Goal: Use online tool/utility: Utilize a website feature to perform a specific function

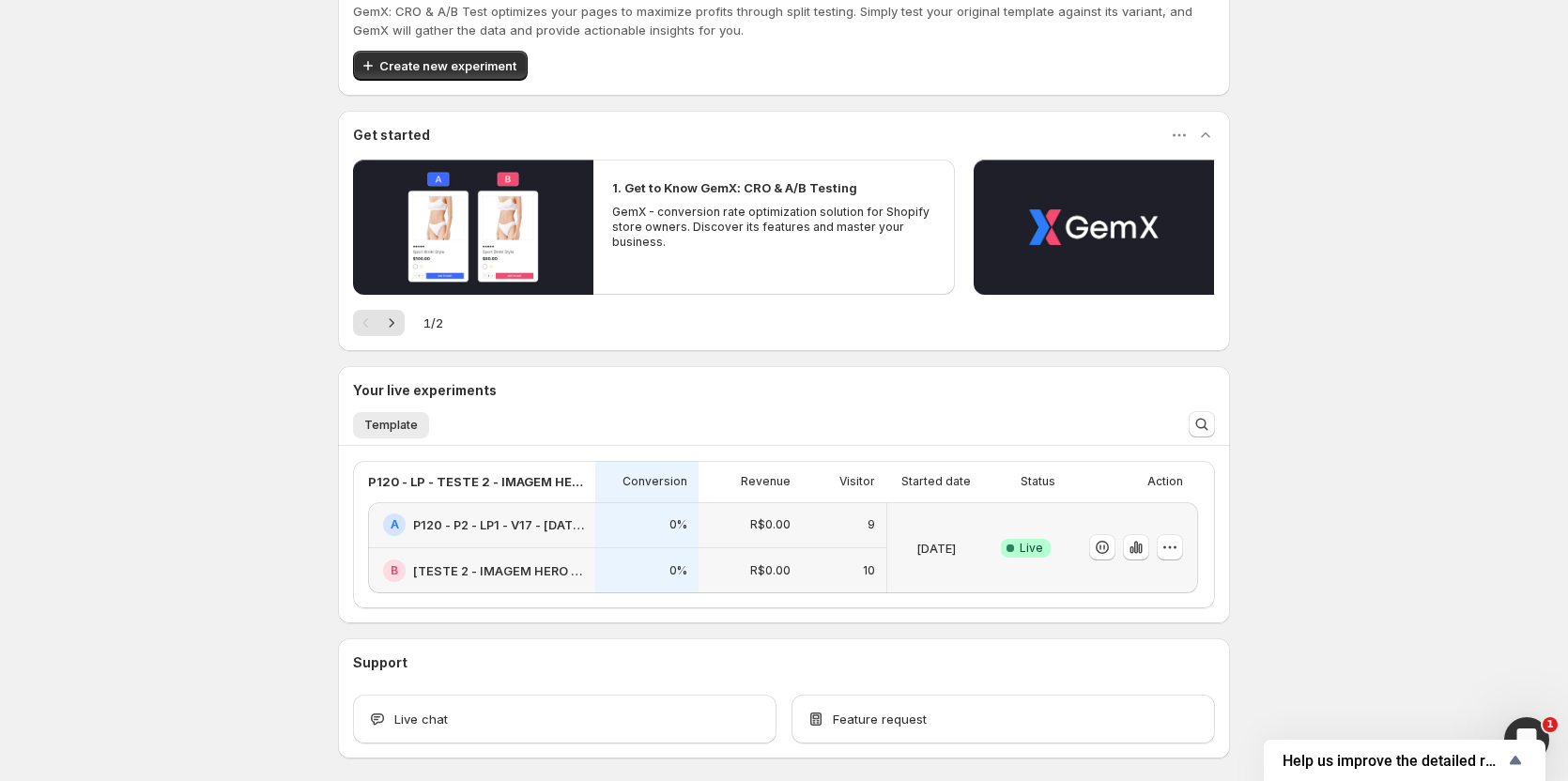
scroll to position [141, 0]
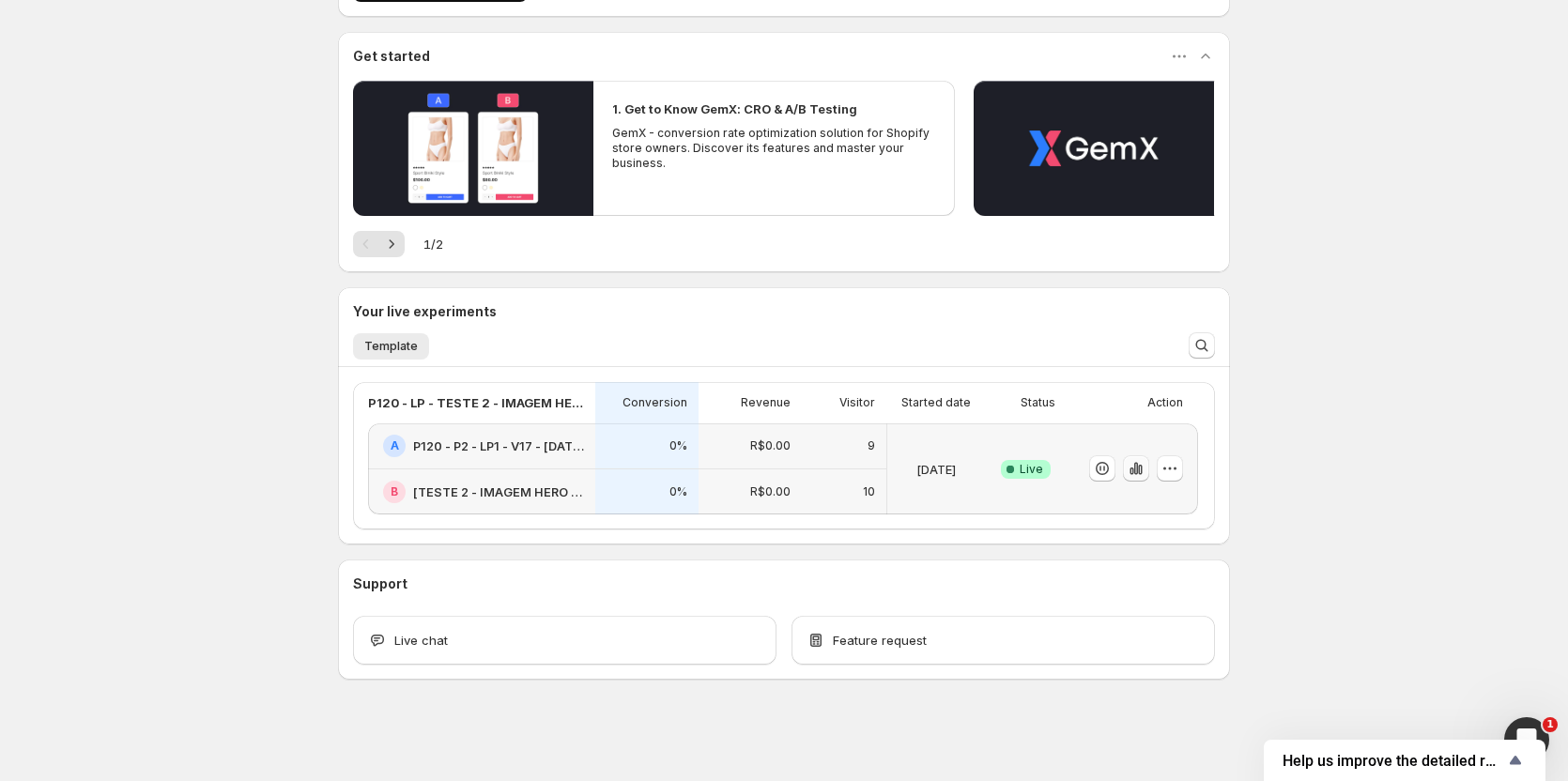
click at [1138, 471] on icon "button" at bounding box center [1136, 469] width 4 height 13
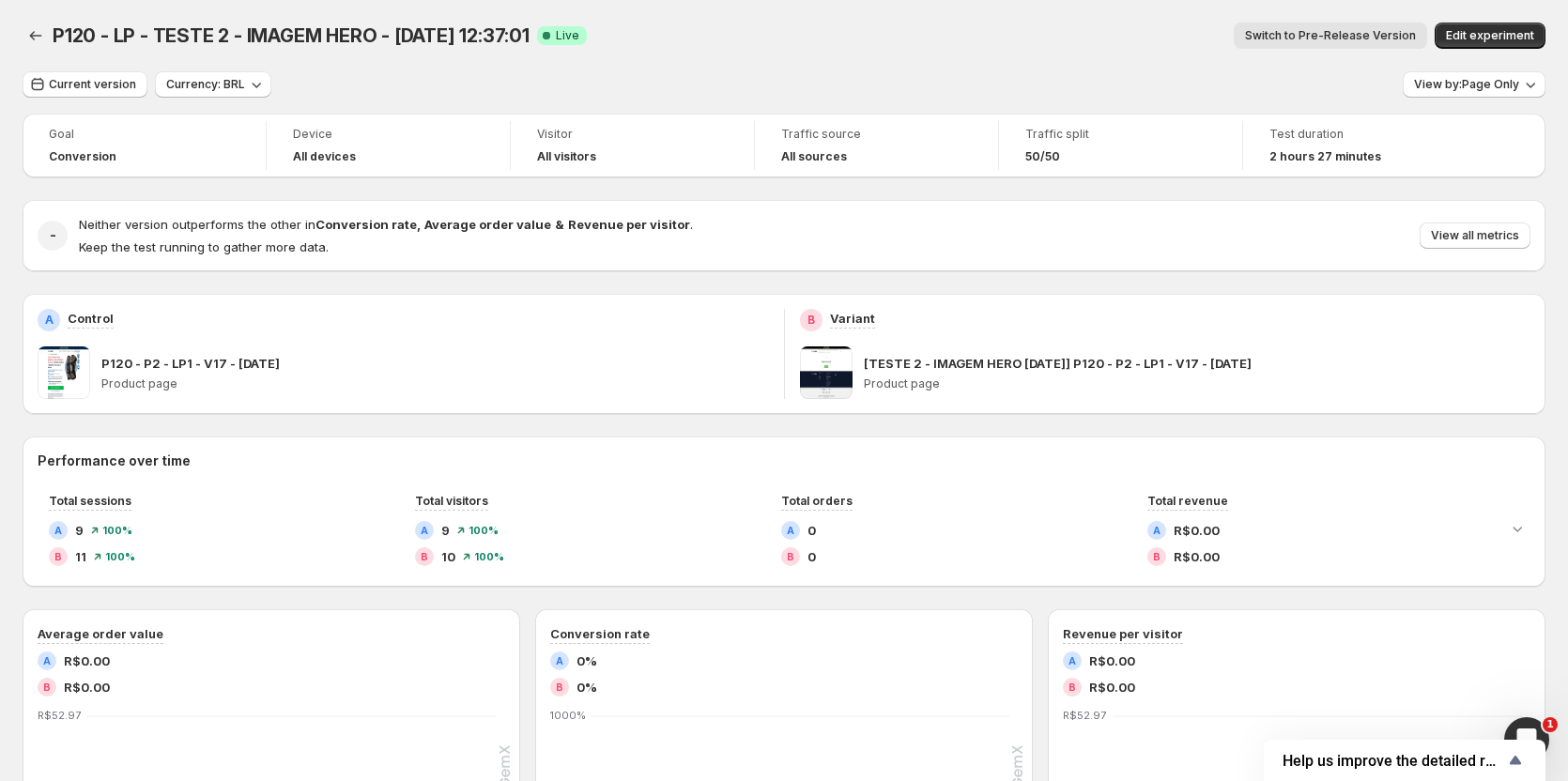
click at [1344, 40] on span "Switch to Pre-Release Version" at bounding box center [1330, 36] width 171 height 15
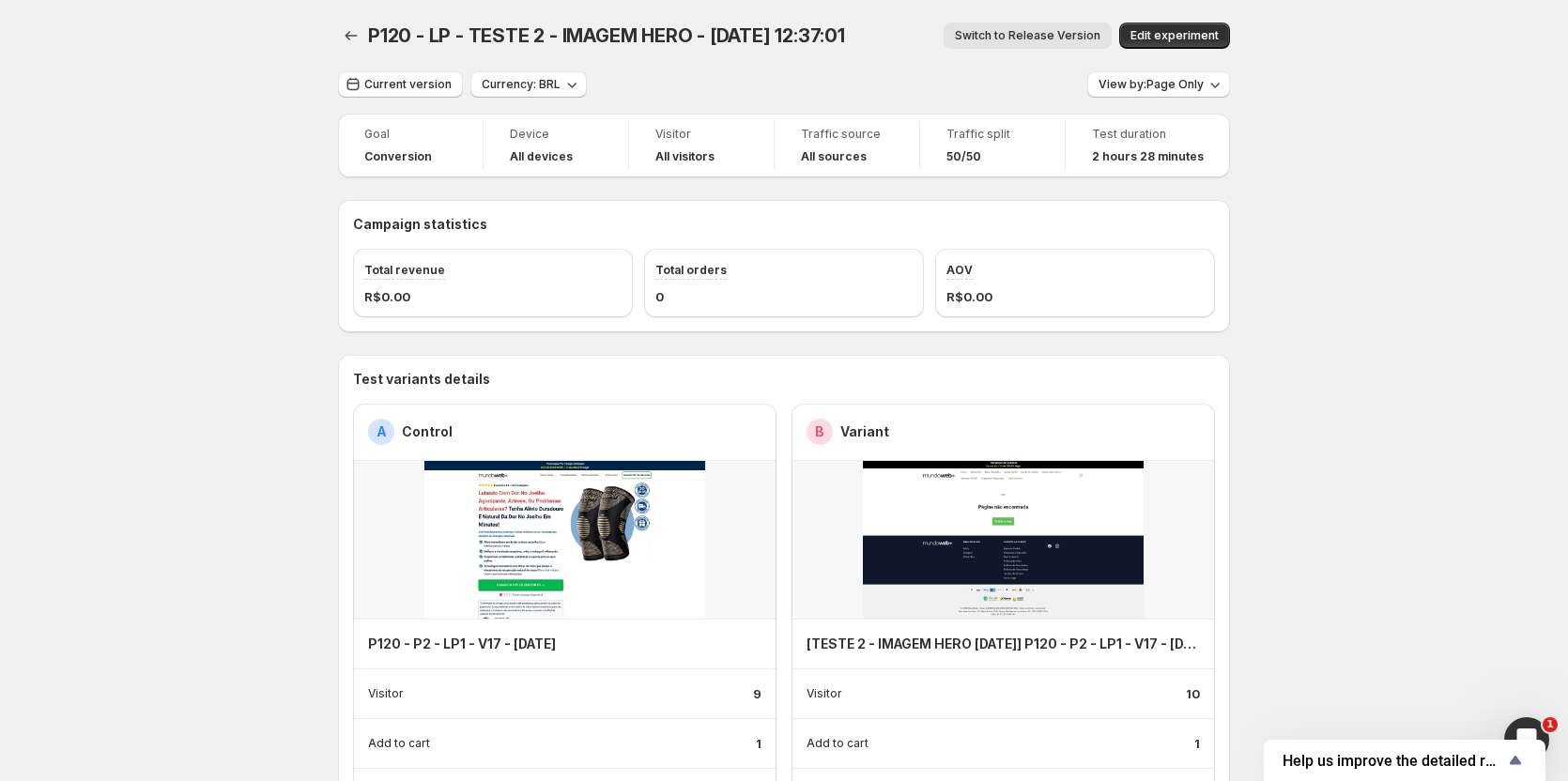
click at [1012, 26] on button "Switch to Release Version" at bounding box center [1027, 35] width 168 height 26
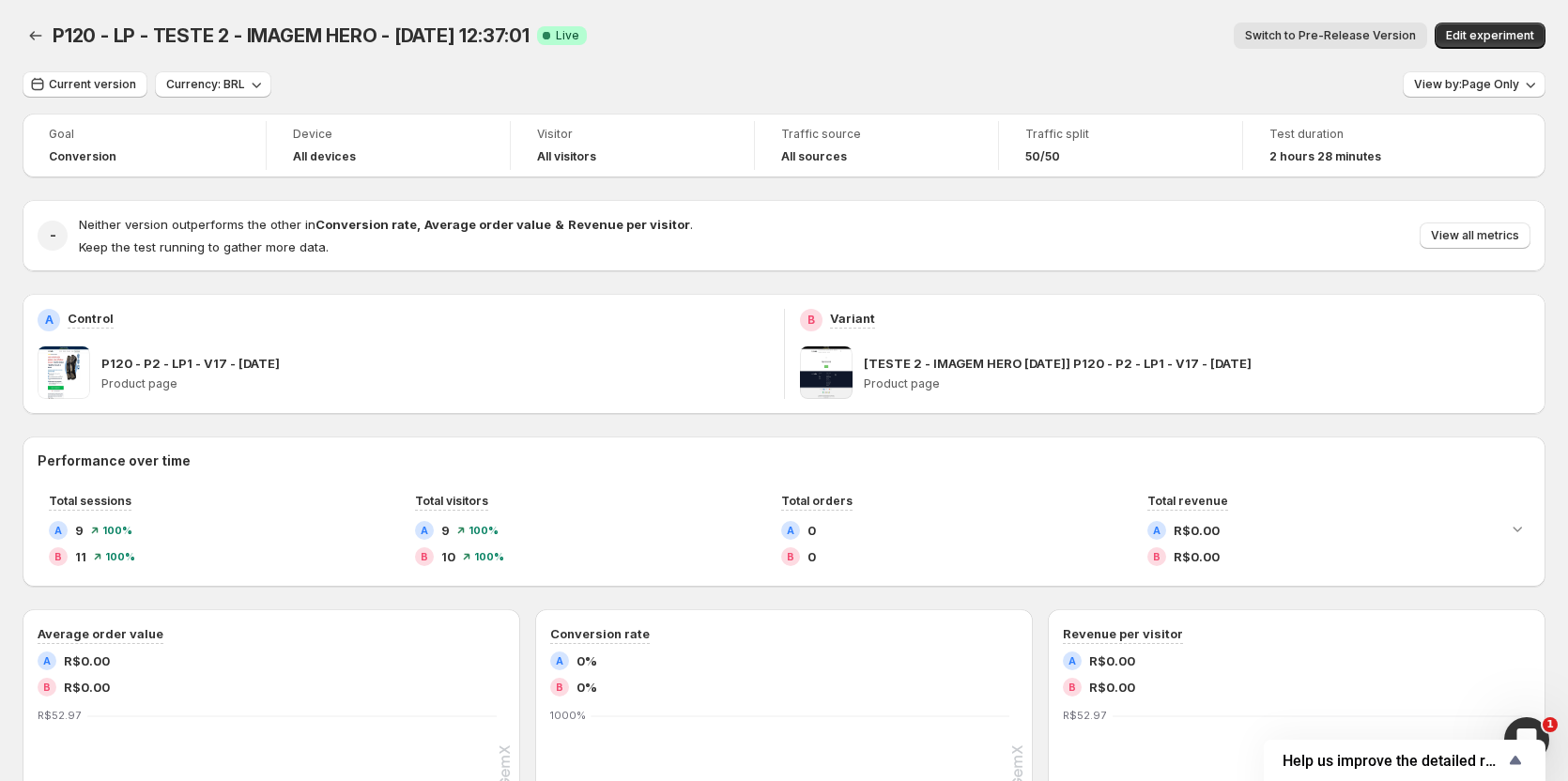
click at [1286, 28] on button "Switch to Pre-Release Version" at bounding box center [1330, 35] width 194 height 26
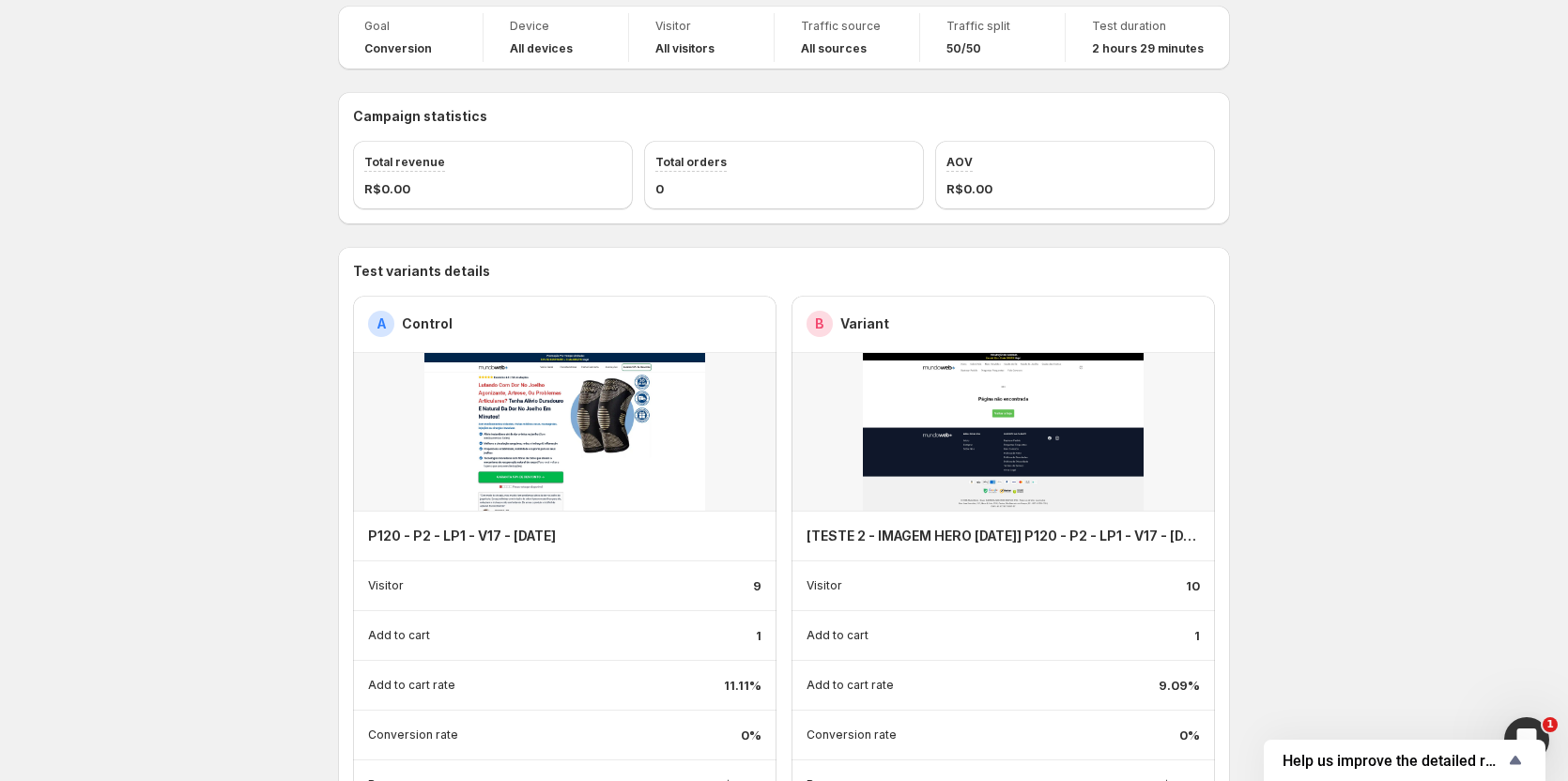
scroll to position [188, 0]
